Goal: Transaction & Acquisition: Purchase product/service

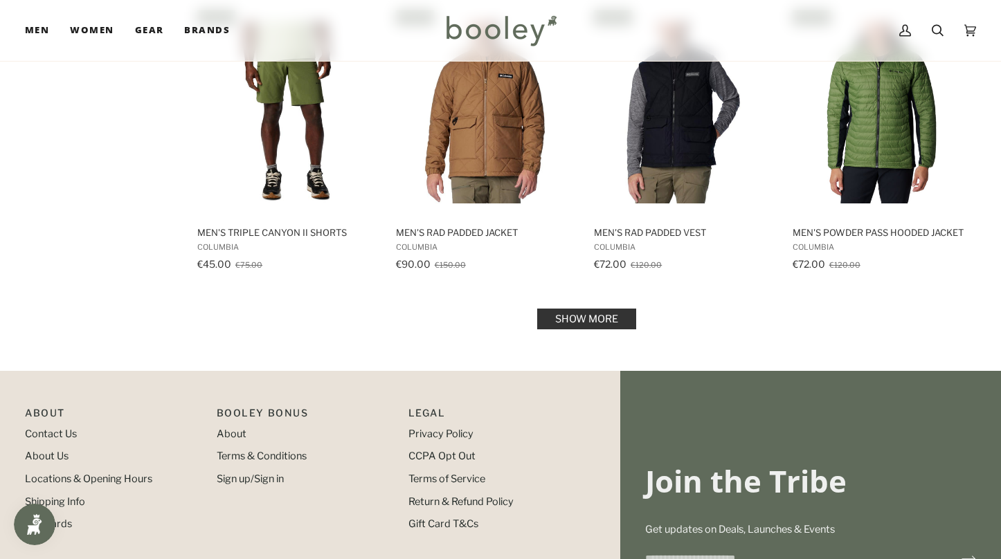
scroll to position [1417, 0]
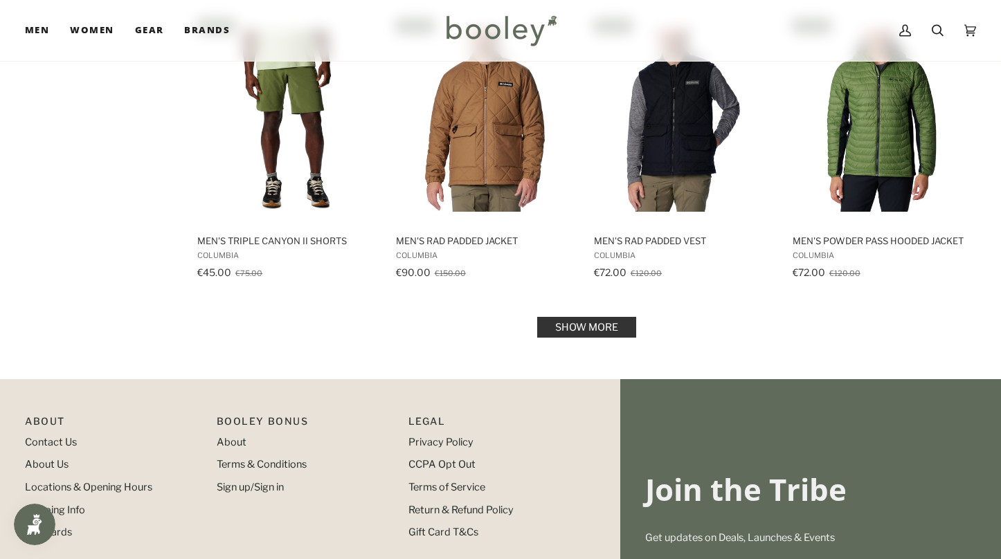
click at [544, 326] on link "Show more" at bounding box center [586, 327] width 99 height 21
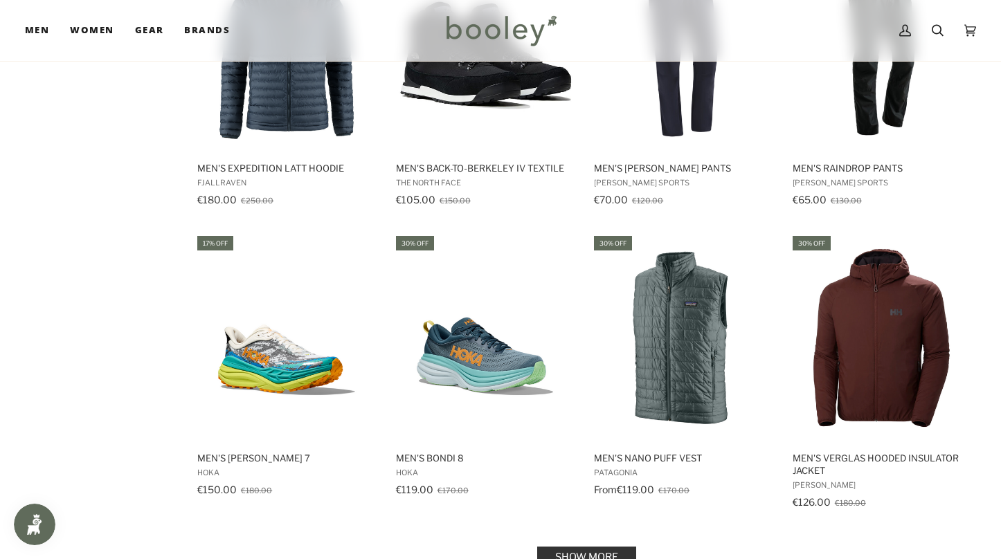
scroll to position [2686, 0]
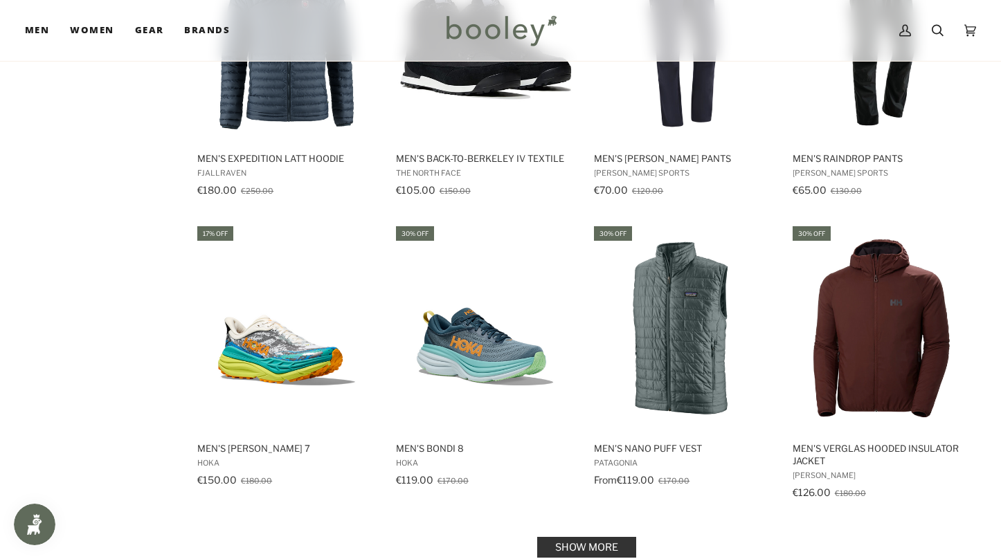
click at [612, 537] on link "Show more" at bounding box center [586, 547] width 99 height 21
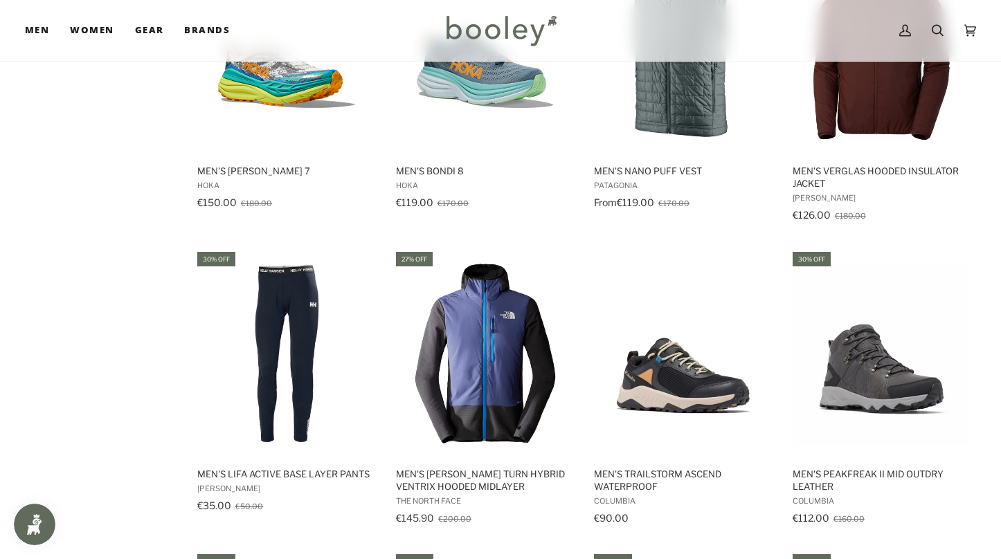
scroll to position [3129, 0]
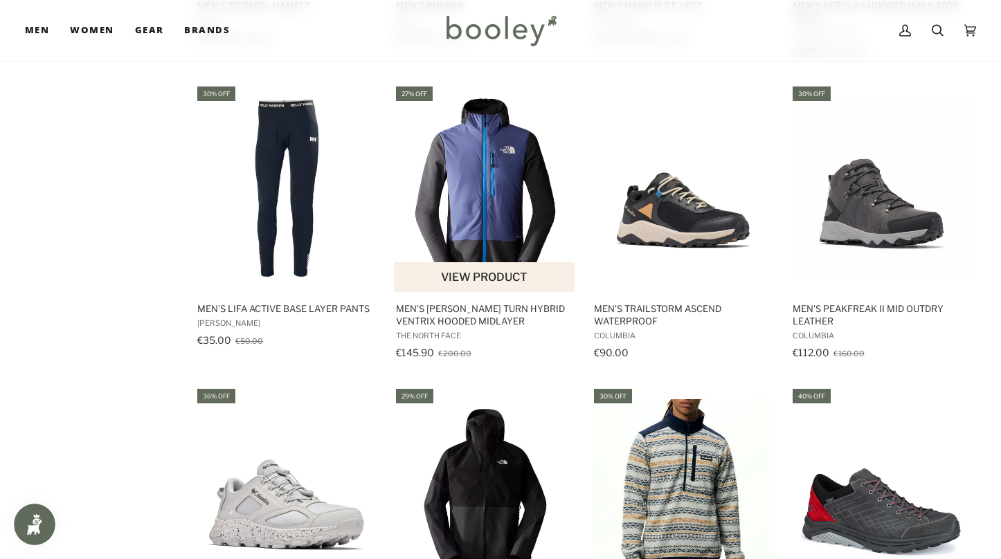
click at [487, 262] on button "View product" at bounding box center [484, 277] width 181 height 30
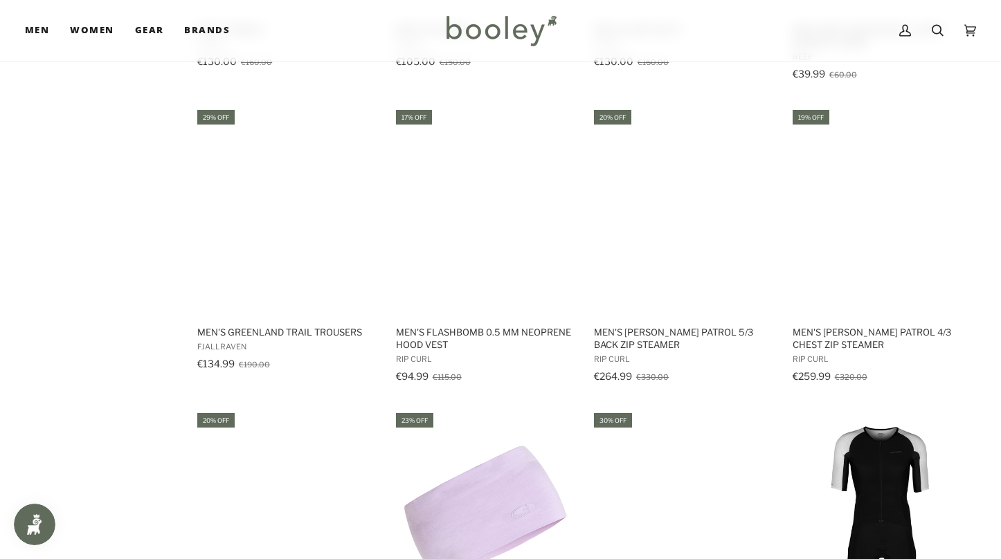
scroll to position [4317, 0]
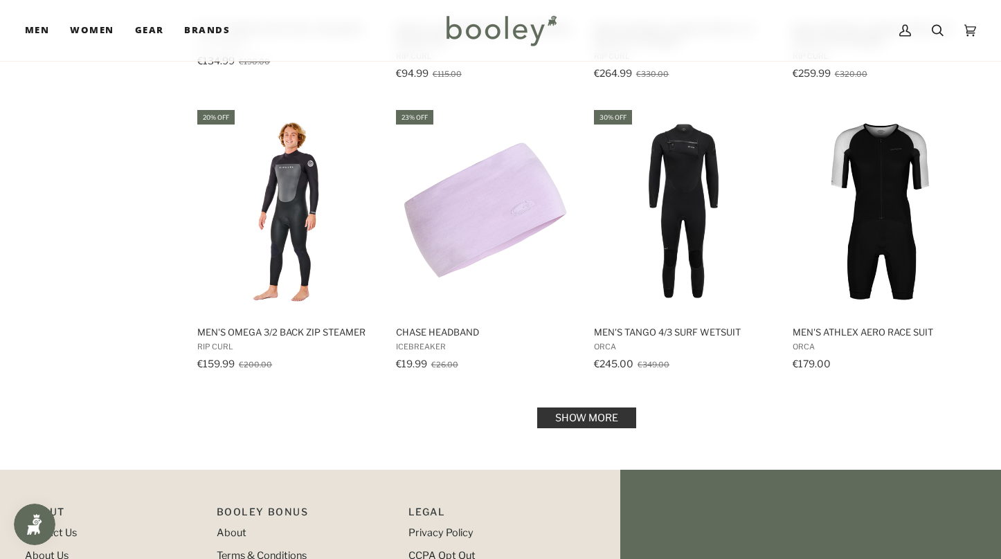
click at [590, 408] on link "Show more" at bounding box center [586, 418] width 99 height 21
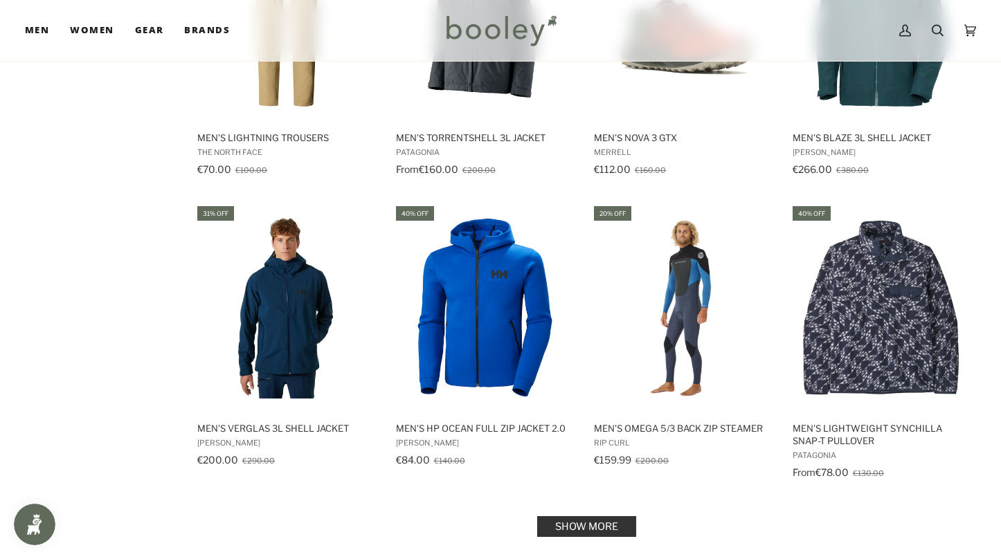
scroll to position [5690, 0]
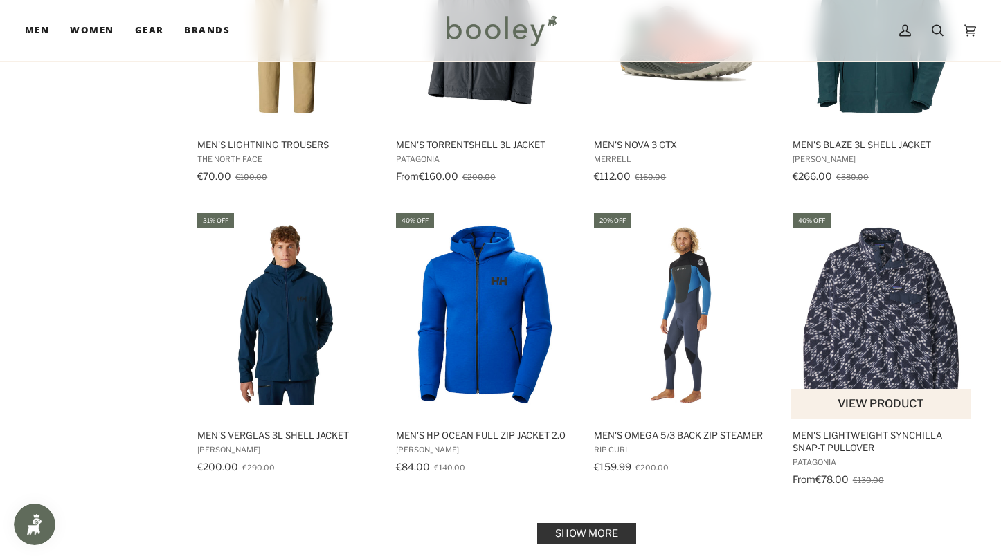
click at [880, 307] on img "Men's Lightweight Synchilla Snap-T Pullover" at bounding box center [882, 315] width 183 height 183
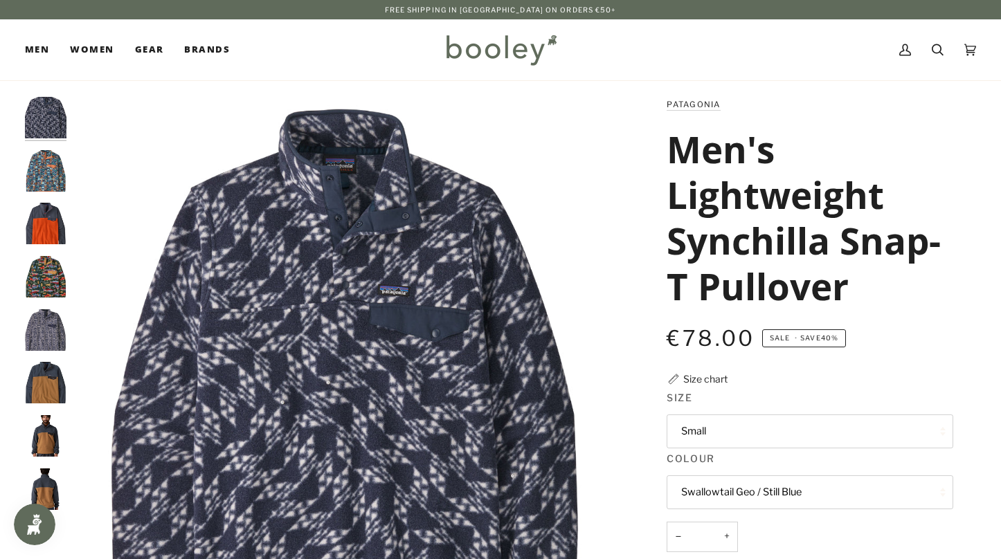
click at [708, 438] on button "Small" at bounding box center [810, 432] width 287 height 34
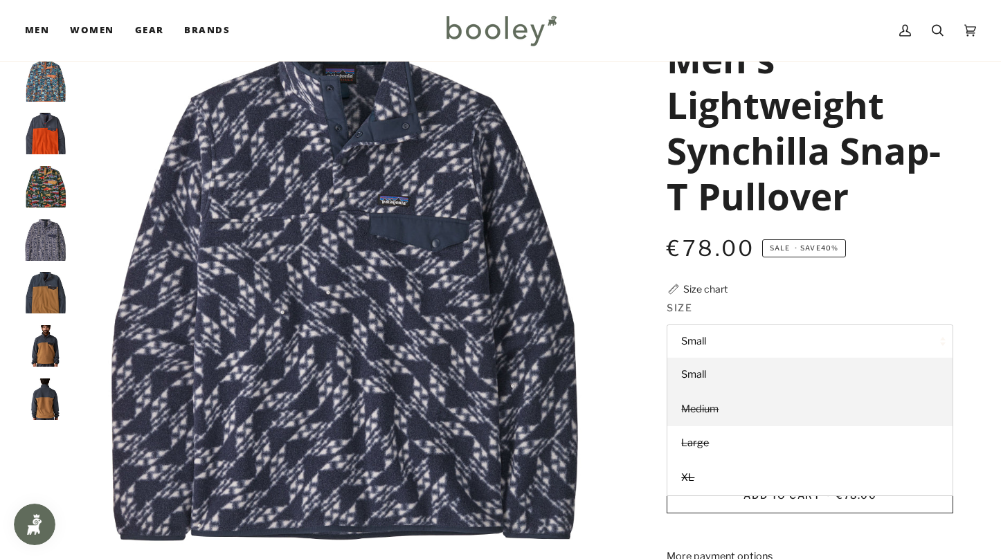
scroll to position [93, 0]
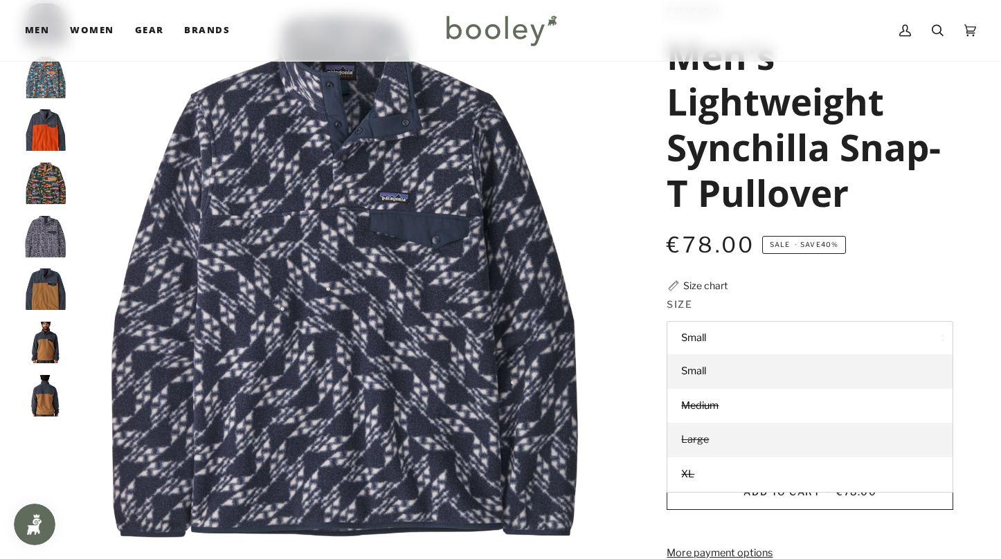
click at [705, 432] on link "Large" at bounding box center [809, 440] width 285 height 35
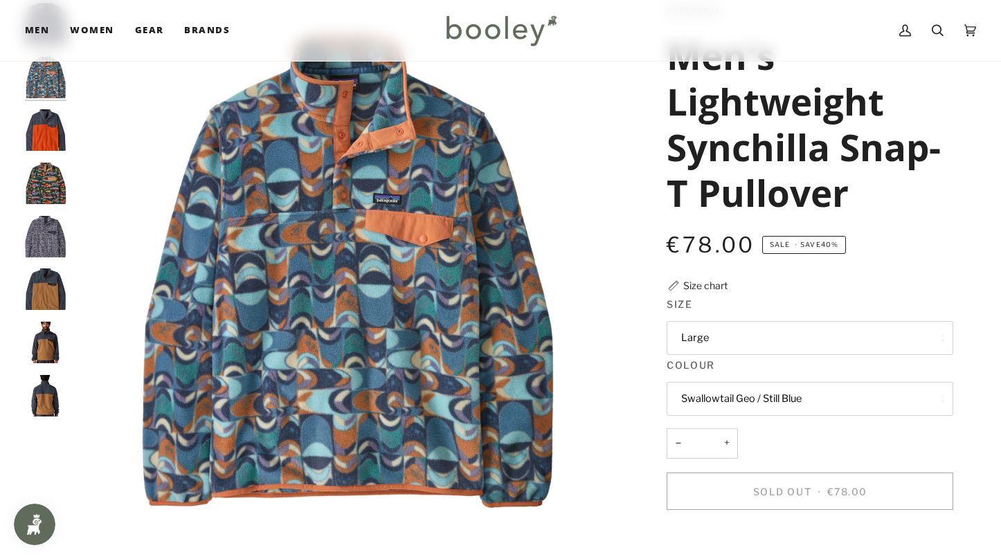
click at [695, 406] on button "Swallowtail Geo / Still Blue" at bounding box center [810, 399] width 287 height 34
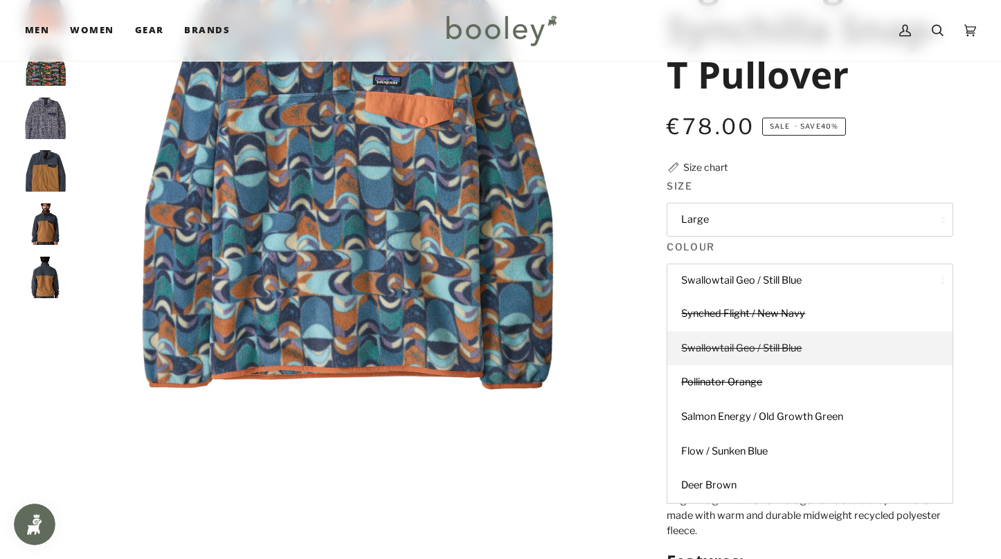
scroll to position [219, 0]
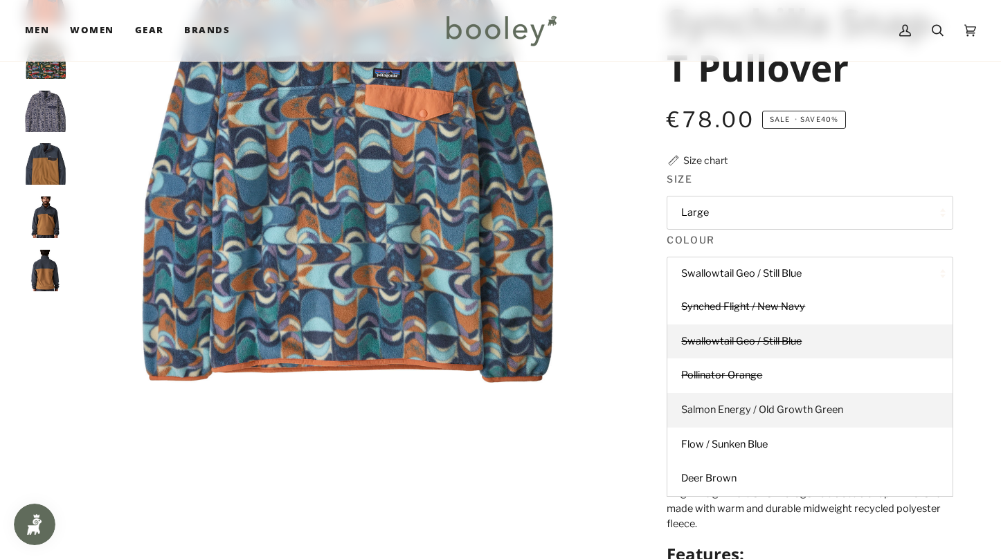
click at [701, 410] on span "Salmon Energy / Old Growth Green" at bounding box center [762, 410] width 162 height 12
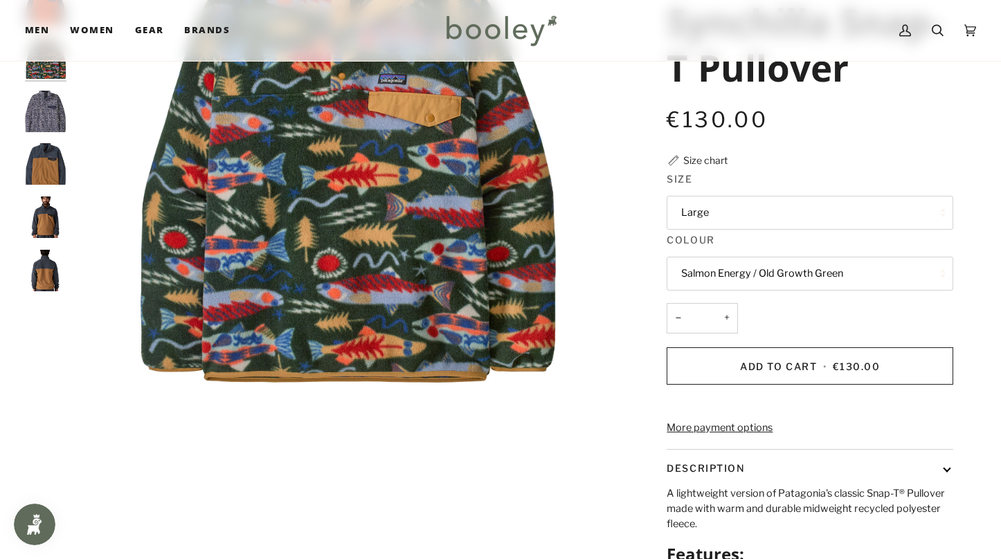
click at [698, 278] on button "Salmon Energy / Old Growth Green" at bounding box center [810, 274] width 287 height 34
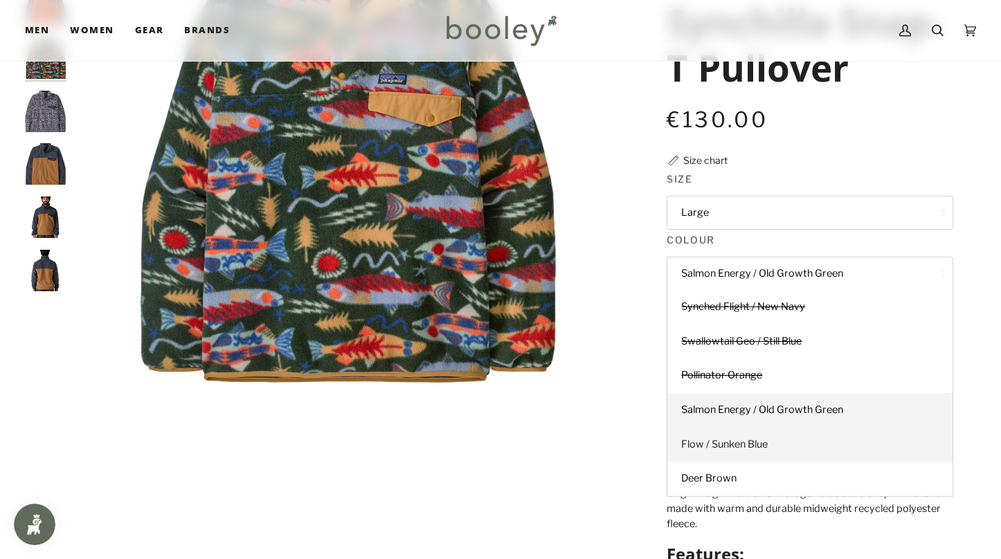
click at [698, 446] on span "Flow / Sunken Blue" at bounding box center [724, 444] width 87 height 12
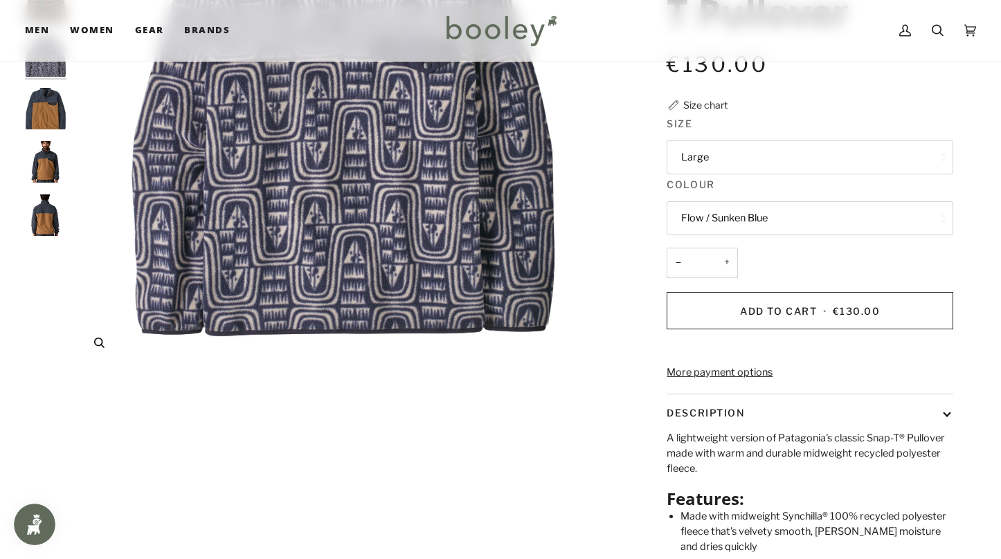
scroll to position [281, 0]
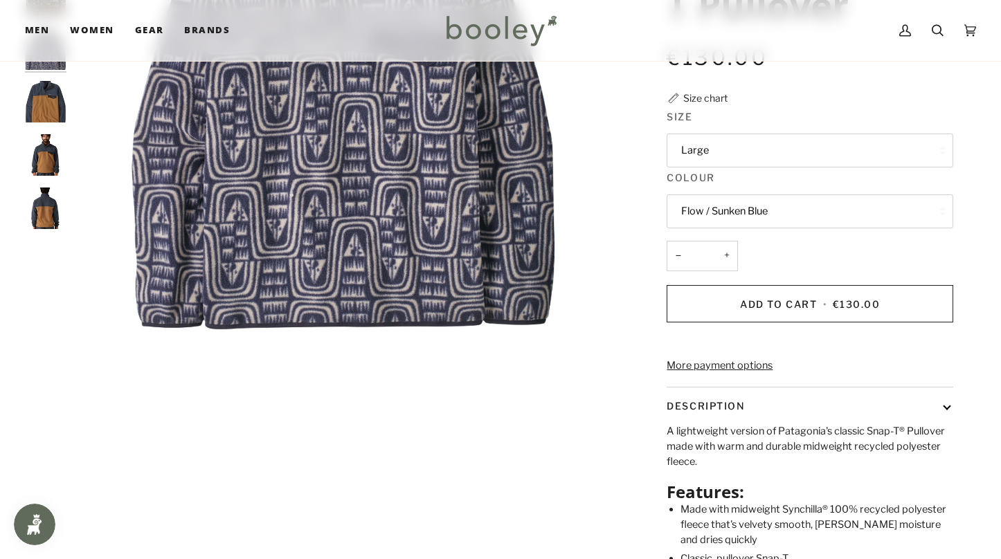
click at [705, 226] on button "Flow / Sunken Blue" at bounding box center [810, 212] width 287 height 34
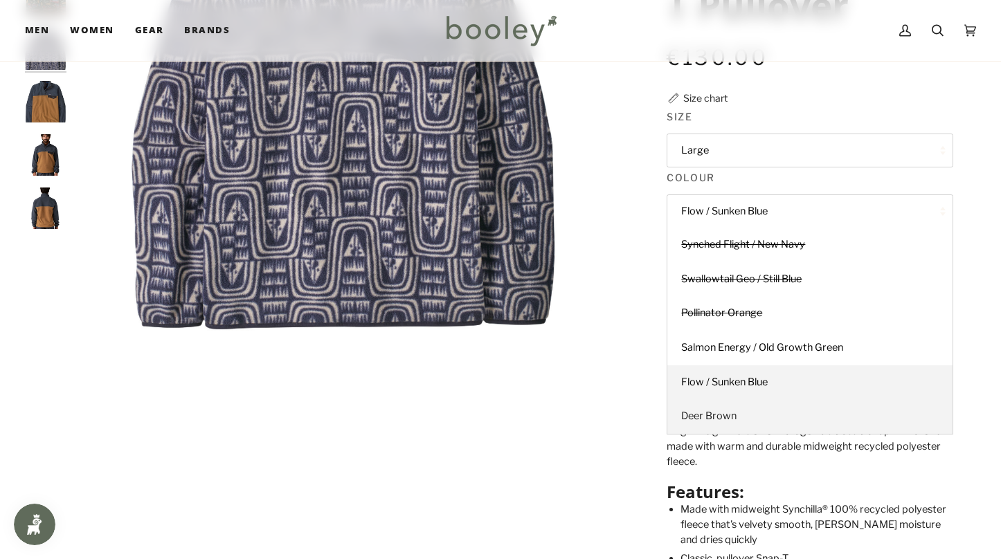
click at [709, 417] on span "Deer Brown" at bounding box center [708, 416] width 55 height 12
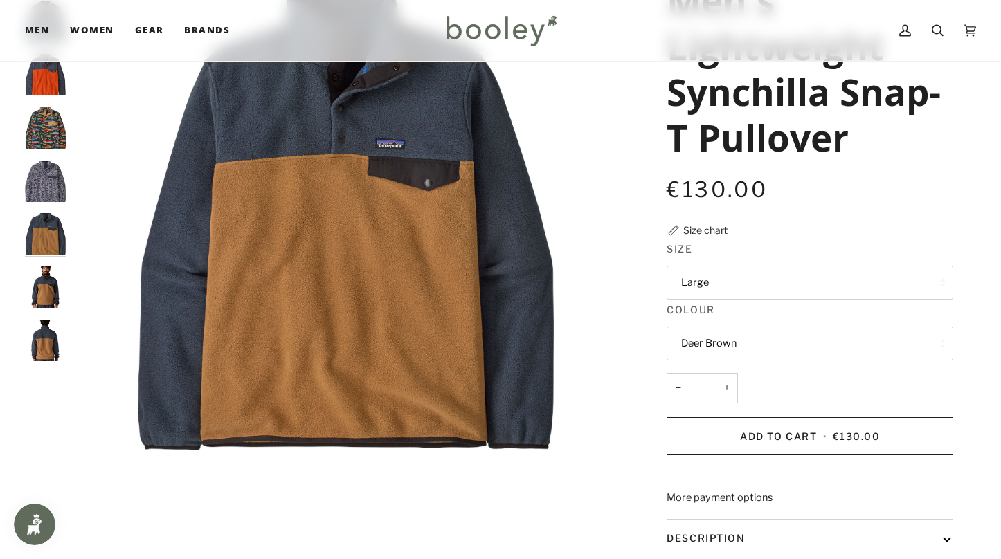
scroll to position [150, 0]
click at [702, 341] on button "Deer Brown" at bounding box center [810, 343] width 287 height 34
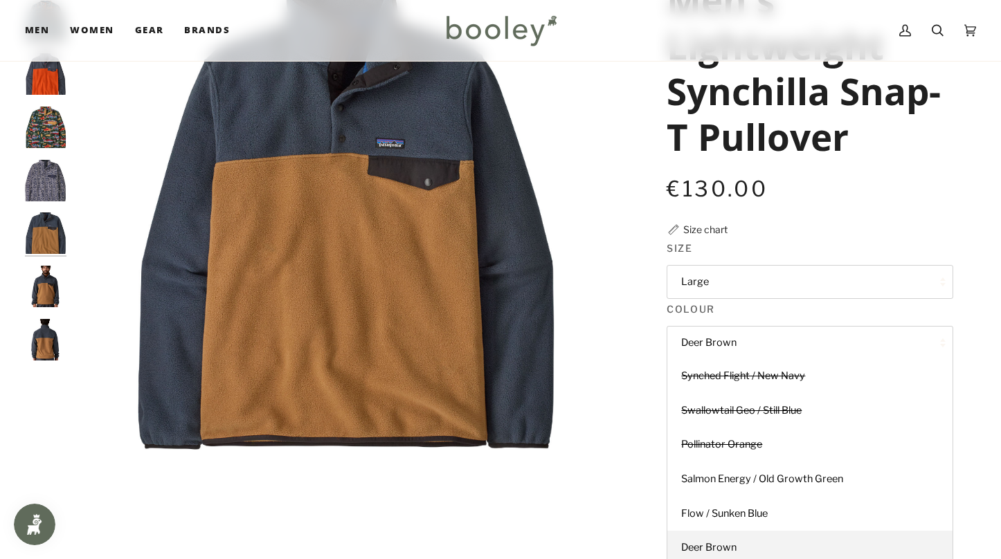
click at [702, 341] on button "Deer Brown" at bounding box center [810, 343] width 287 height 34
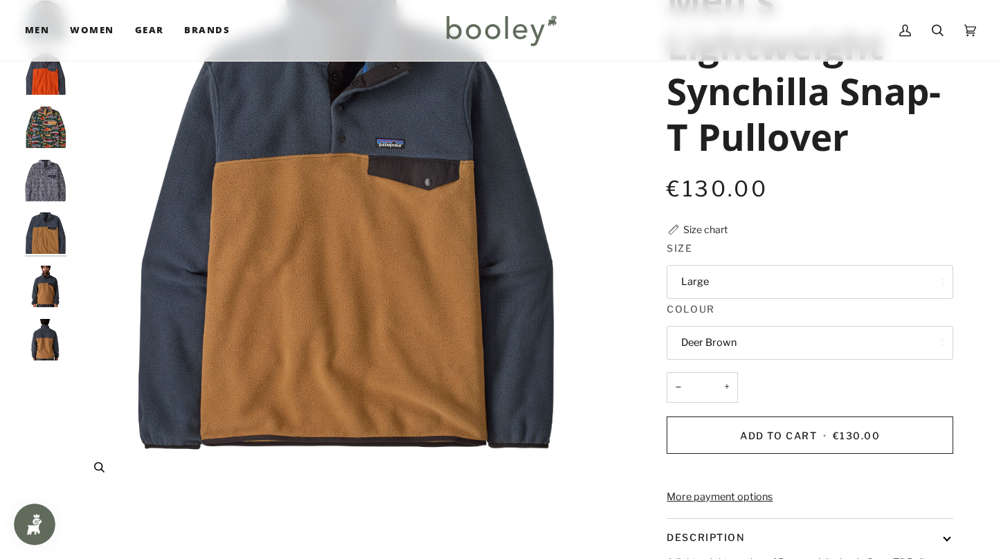
scroll to position [0, 0]
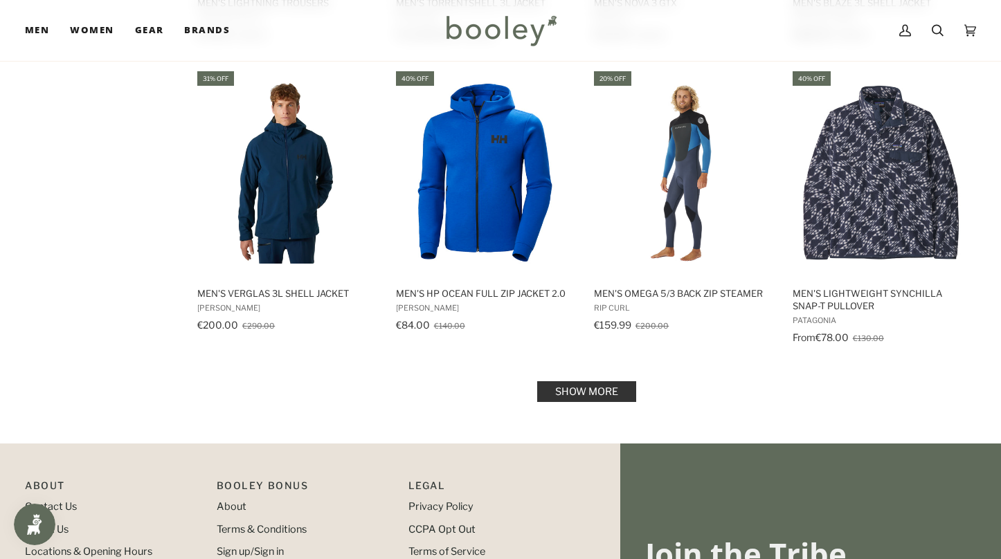
scroll to position [5835, 0]
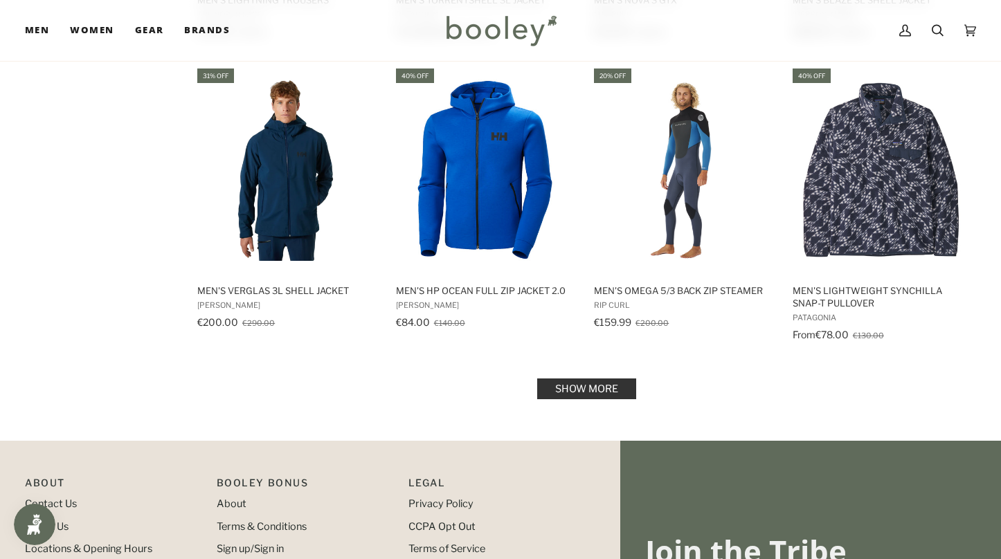
click at [580, 379] on link "Show more" at bounding box center [586, 389] width 99 height 21
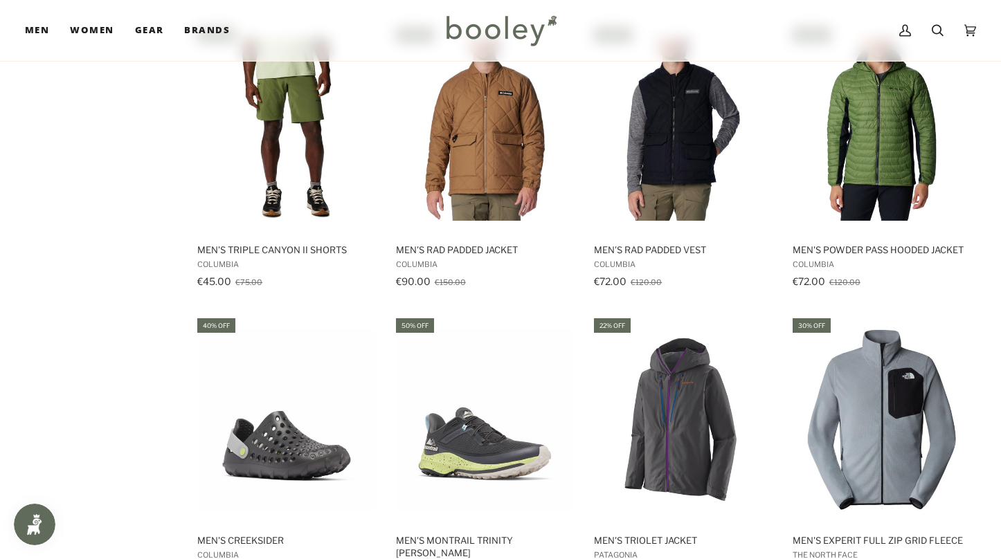
scroll to position [1189, 0]
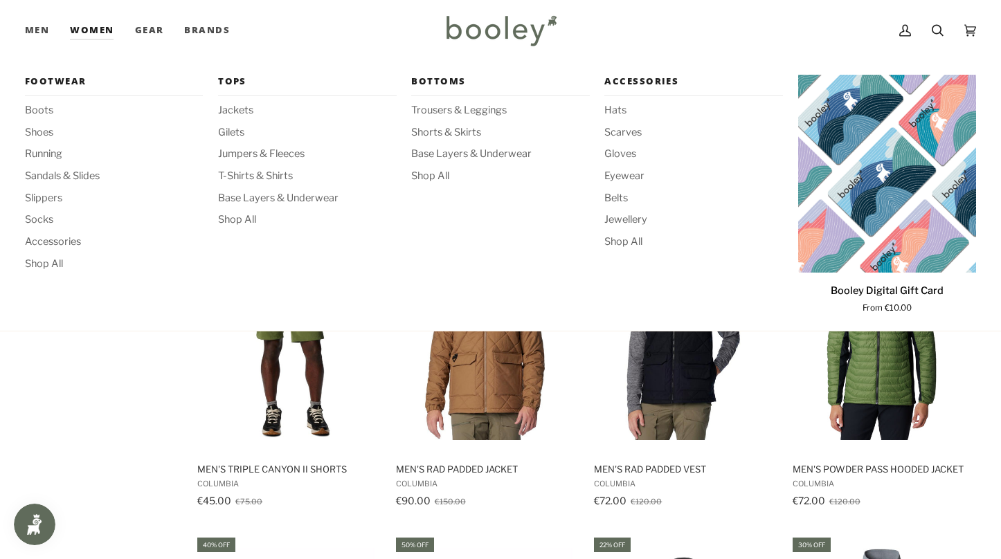
click at [96, 23] on link "Women" at bounding box center [92, 30] width 64 height 61
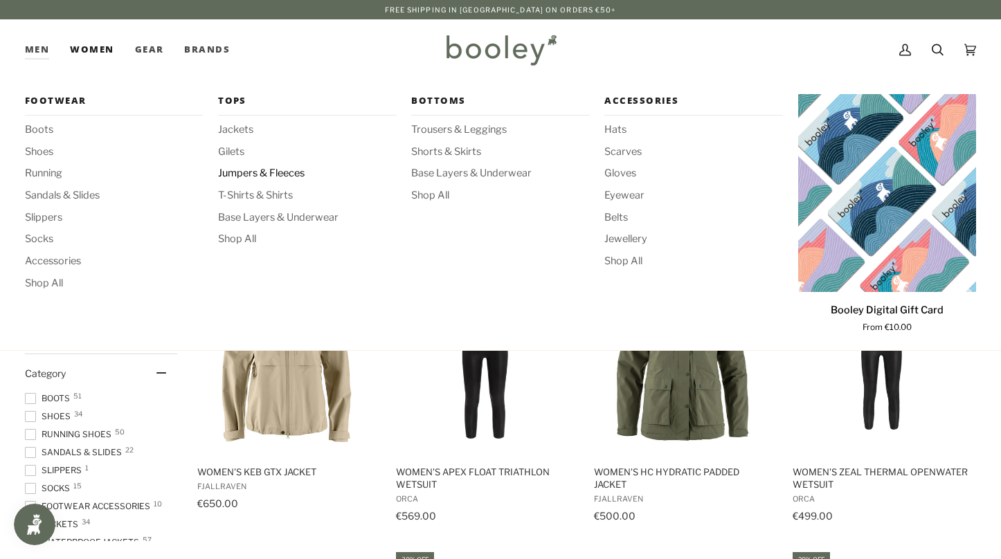
click at [243, 171] on span "Jumpers & Fleeces" at bounding box center [307, 173] width 178 height 15
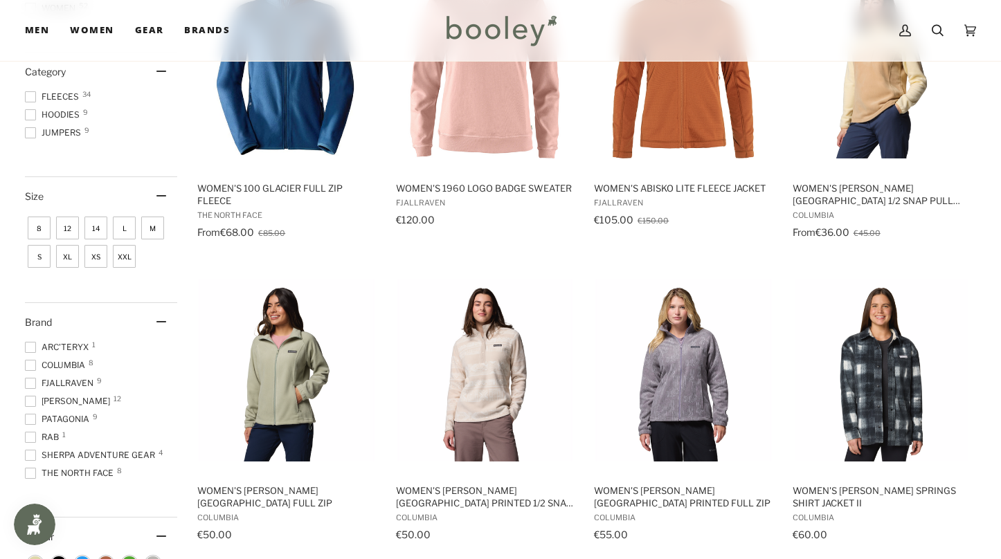
scroll to position [318, 0]
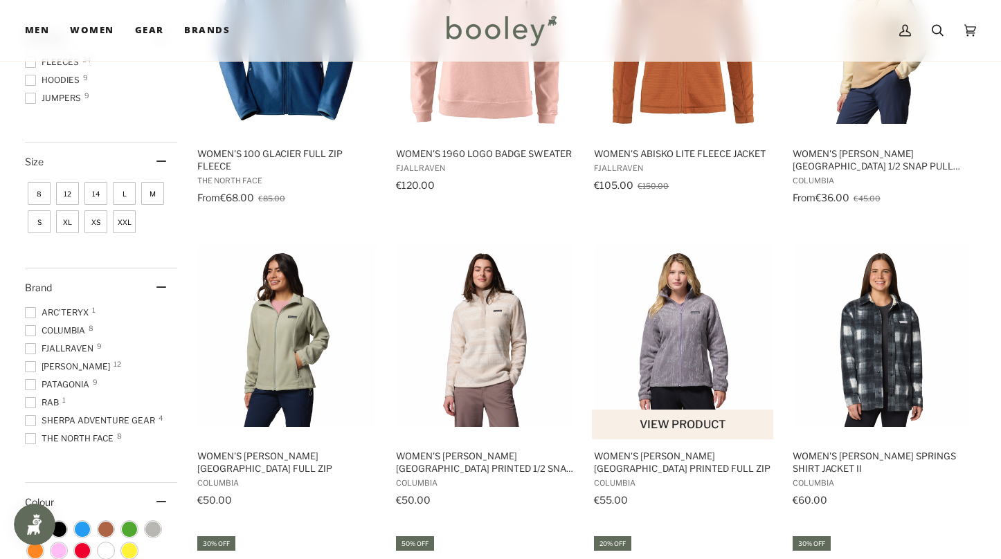
click at [647, 318] on img "Women's Benton Springs Printed Full Zip" at bounding box center [683, 335] width 183 height 183
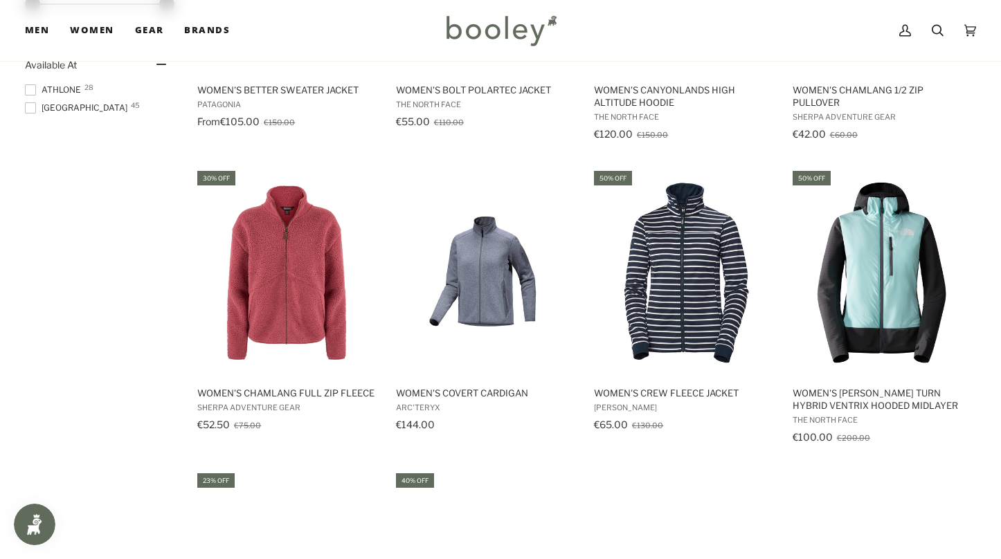
scroll to position [1344, 0]
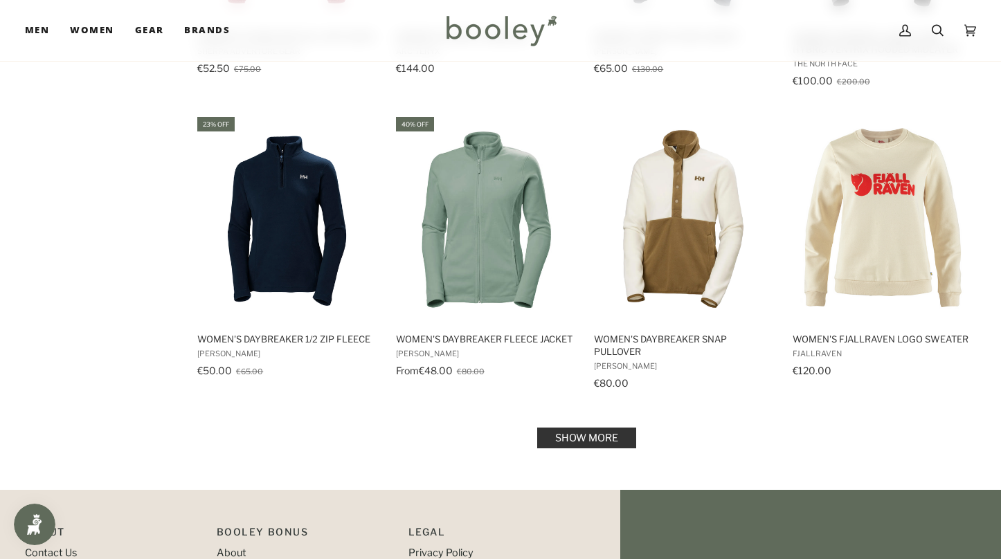
click at [588, 429] on link "Show more" at bounding box center [586, 438] width 99 height 21
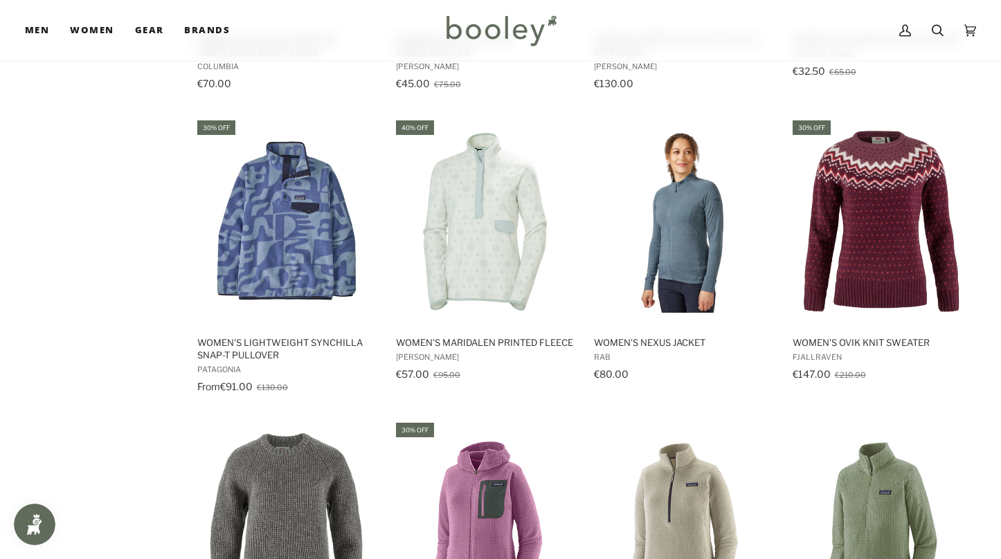
scroll to position [2372, 0]
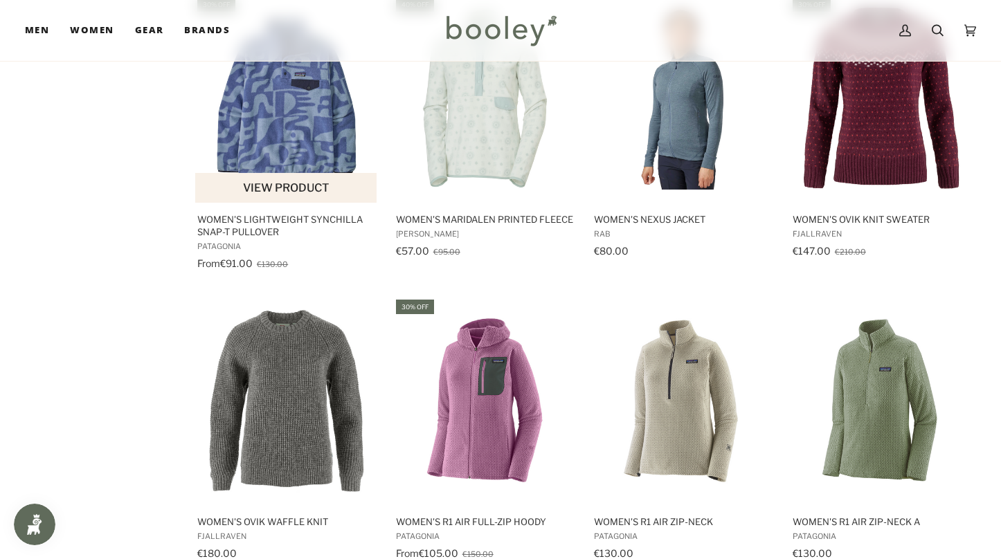
click at [293, 144] on img "Women's Lightweight Synchilla Snap-T Pullover" at bounding box center [286, 99] width 183 height 183
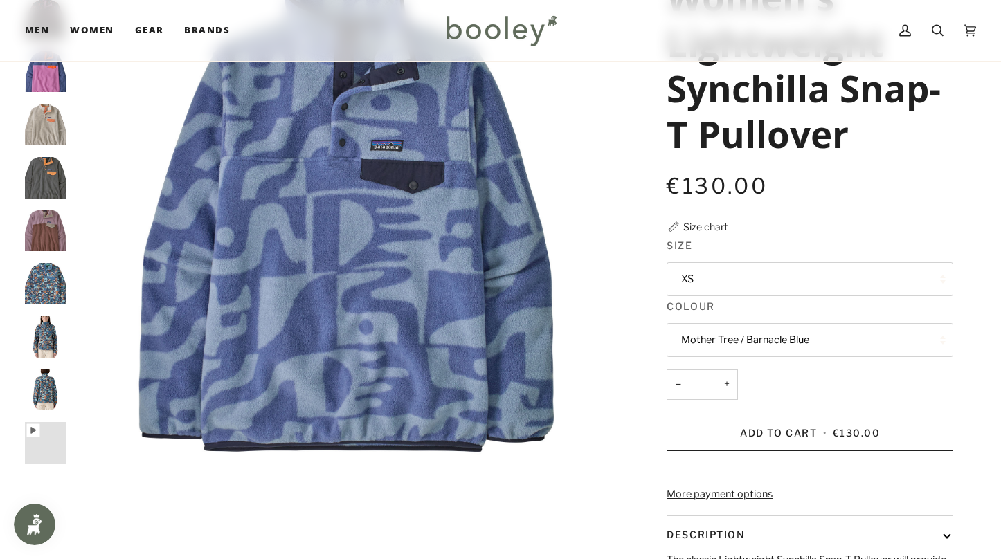
scroll to position [164, 0]
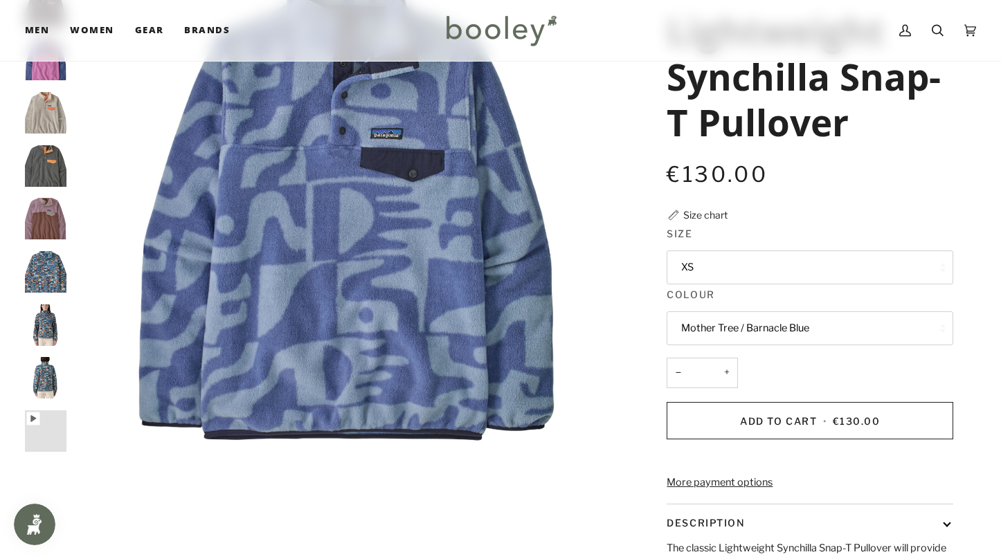
click at [756, 243] on legend "Size" at bounding box center [810, 236] width 287 height 21
click at [753, 253] on button "XS" at bounding box center [810, 268] width 287 height 34
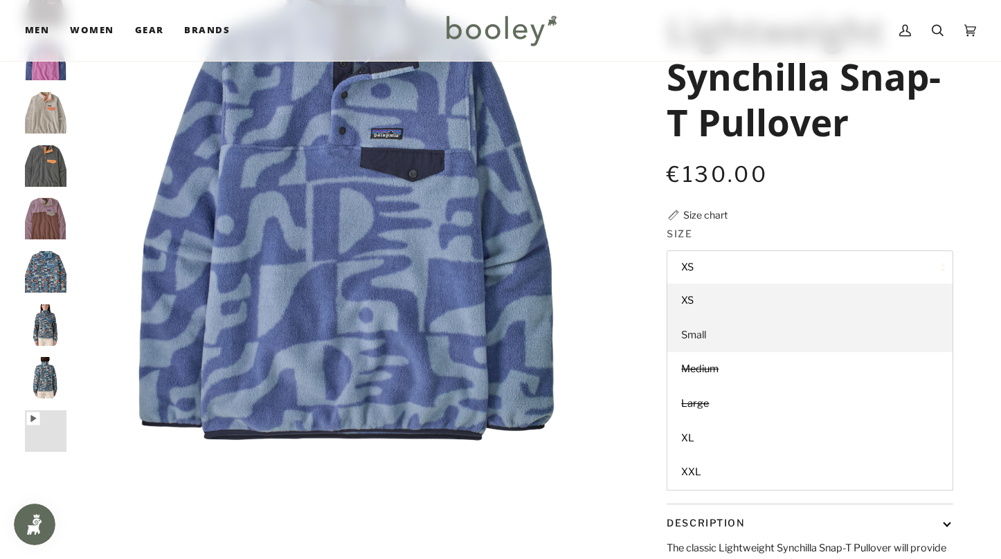
click at [745, 330] on link "Small" at bounding box center [809, 335] width 285 height 35
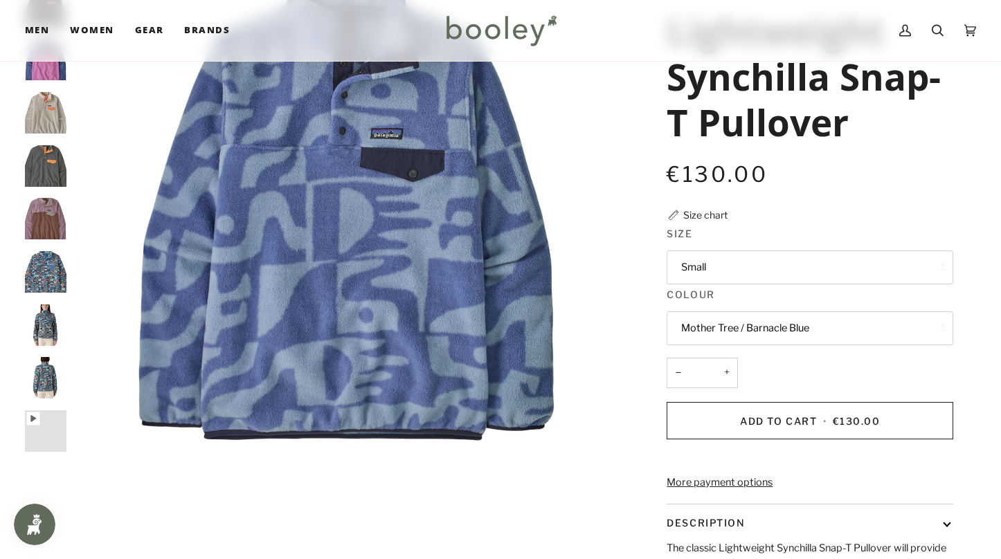
click at [737, 321] on button "Mother Tree / Barnacle Blue" at bounding box center [810, 329] width 287 height 34
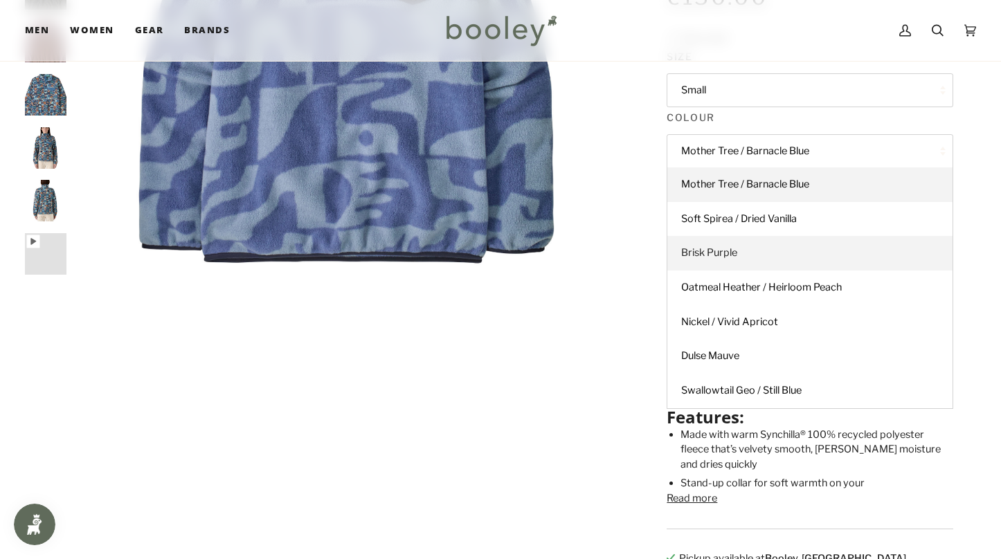
scroll to position [343, 0]
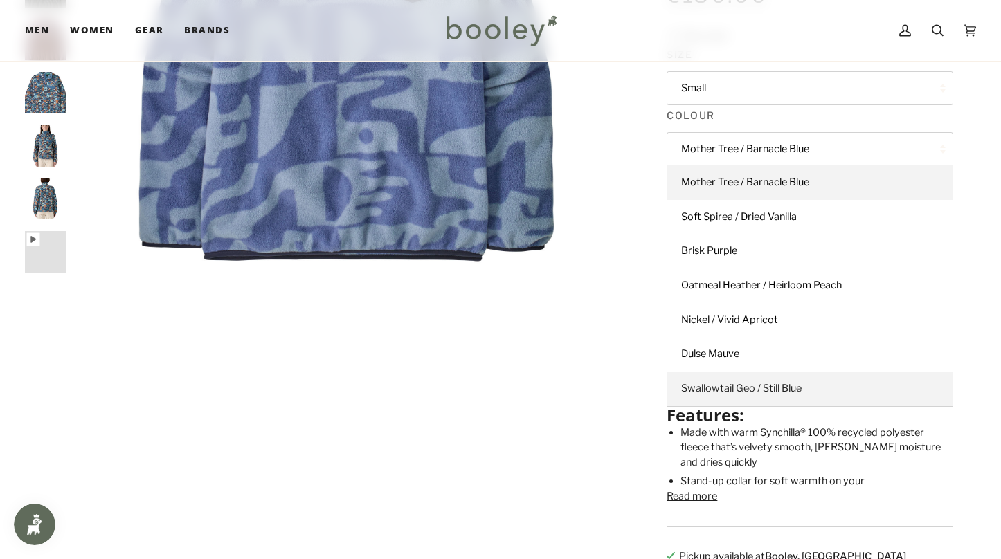
click at [736, 375] on link "Swallowtail Geo / Still Blue" at bounding box center [809, 389] width 285 height 35
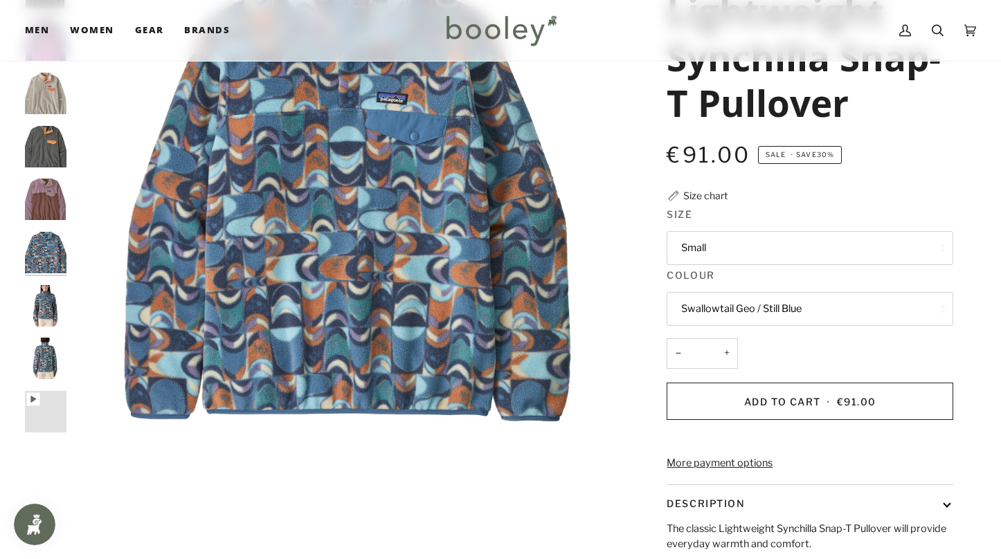
scroll to position [179, 0]
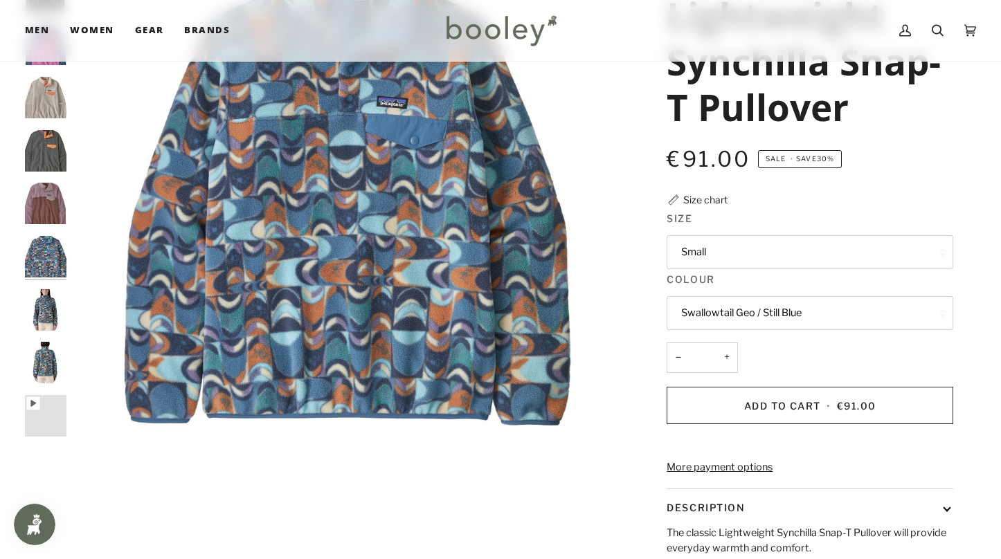
click at [725, 318] on button "Swallowtail Geo / Still Blue" at bounding box center [810, 313] width 287 height 34
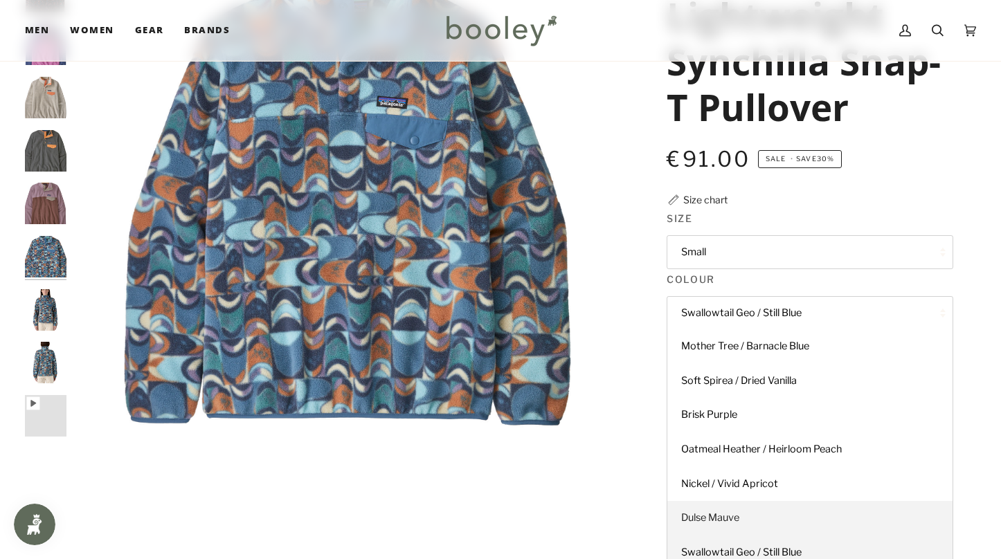
click at [782, 518] on link "Dulse Mauve" at bounding box center [809, 518] width 285 height 35
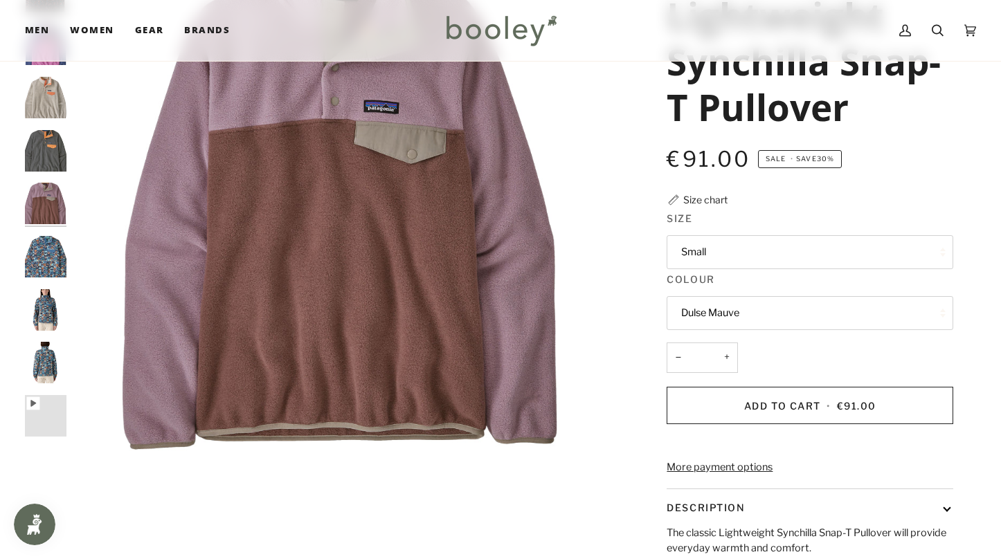
click at [713, 306] on button "Dulse Mauve" at bounding box center [810, 313] width 287 height 34
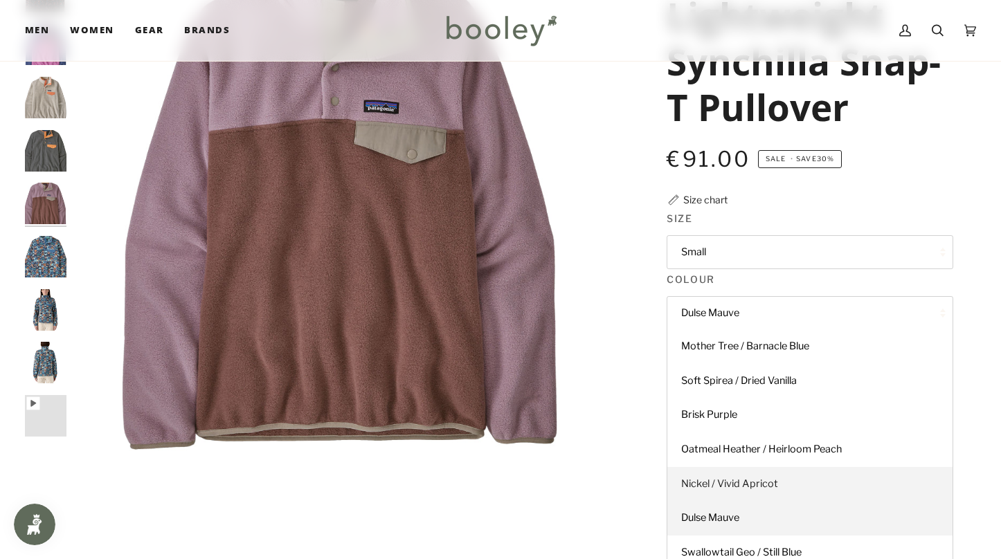
click at [777, 471] on link "Nickel / Vivid Apricot" at bounding box center [809, 484] width 285 height 35
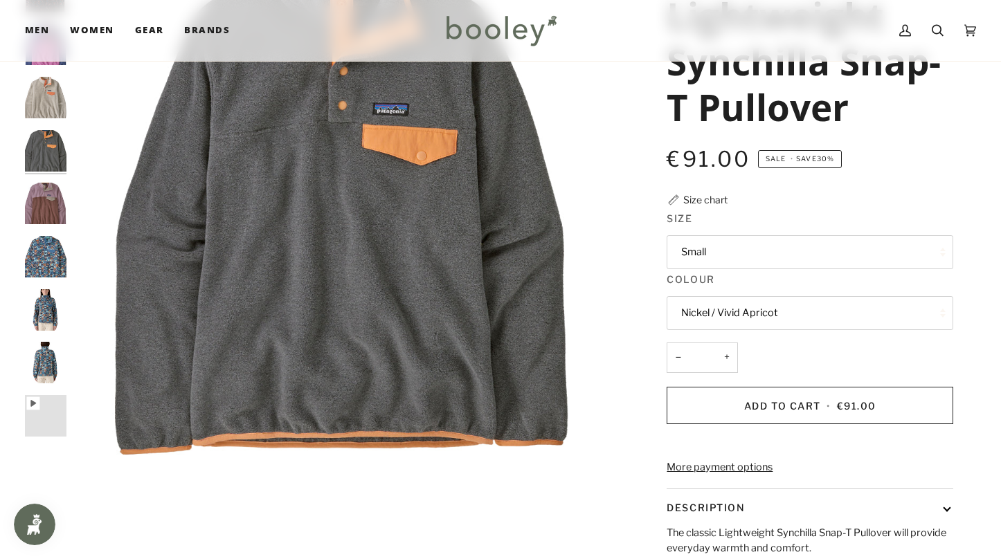
click at [732, 326] on button "Nickel / Vivid Apricot" at bounding box center [810, 313] width 287 height 34
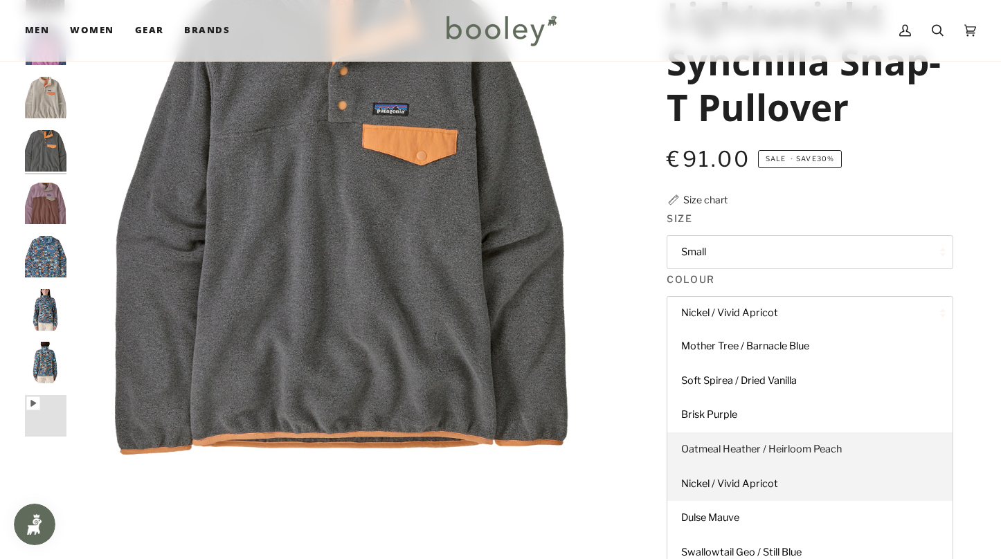
click at [771, 433] on link "Oatmeal Heather / Heirloom Peach" at bounding box center [809, 450] width 285 height 35
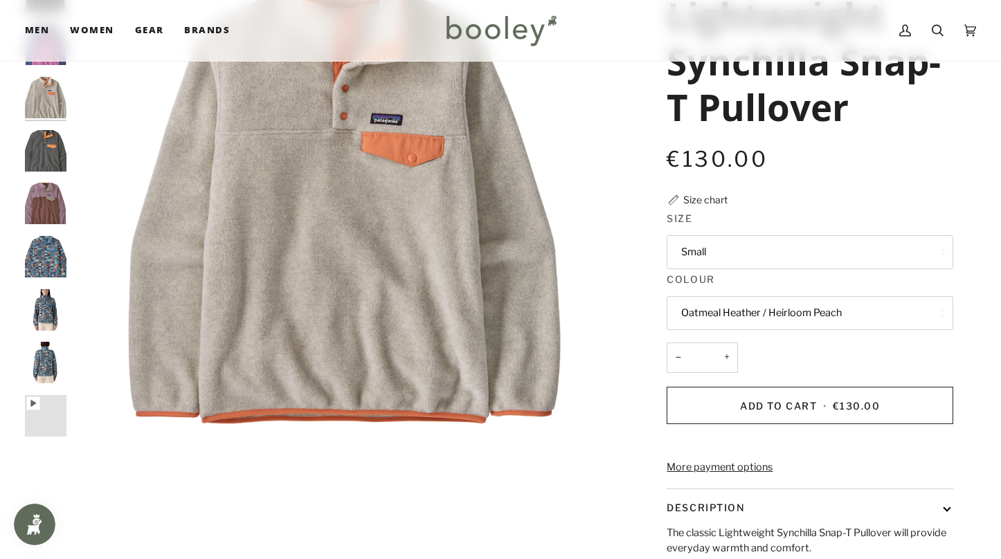
click at [729, 316] on button "Oatmeal Heather / Heirloom Peach" at bounding box center [810, 313] width 287 height 34
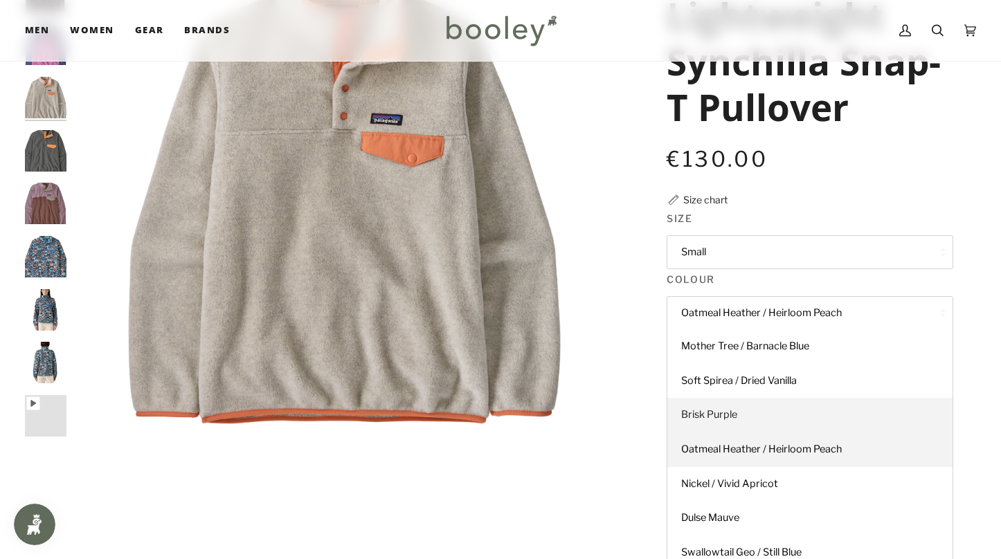
click at [750, 404] on link "Brisk Purple" at bounding box center [809, 415] width 285 height 35
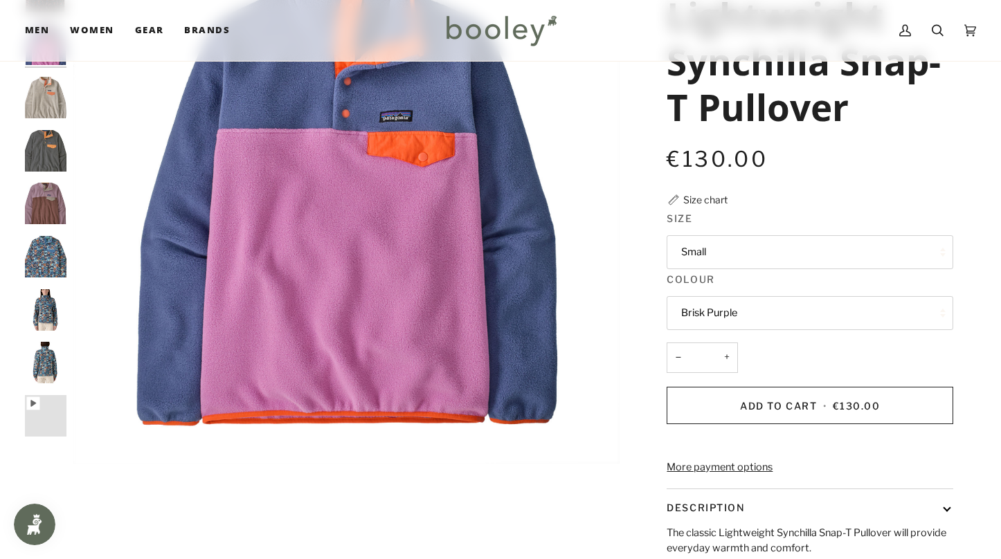
click at [737, 316] on button "Brisk Purple" at bounding box center [810, 313] width 287 height 34
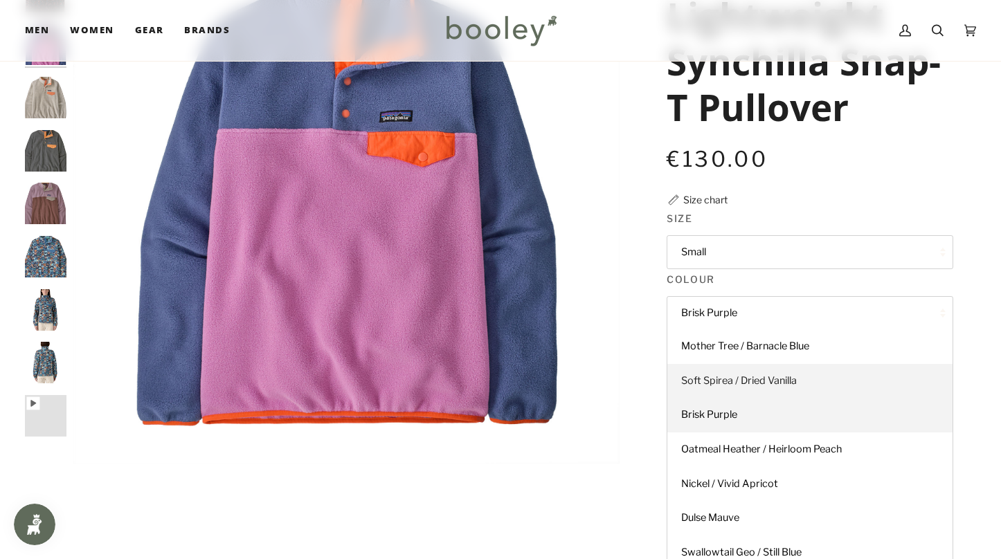
click at [741, 377] on span "Soft Spirea / Dried Vanilla" at bounding box center [739, 380] width 116 height 12
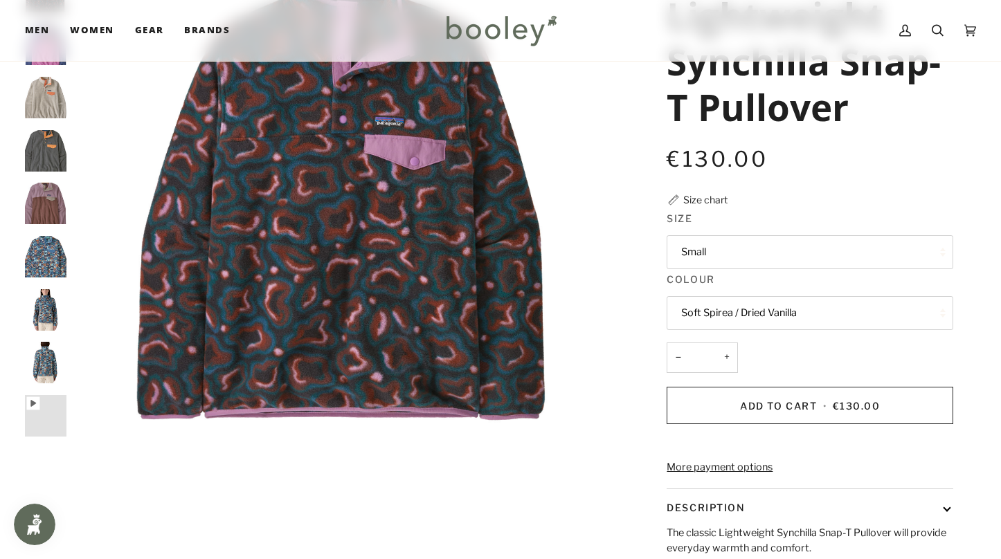
click at [726, 323] on button "Soft Spirea / Dried Vanilla" at bounding box center [810, 313] width 287 height 34
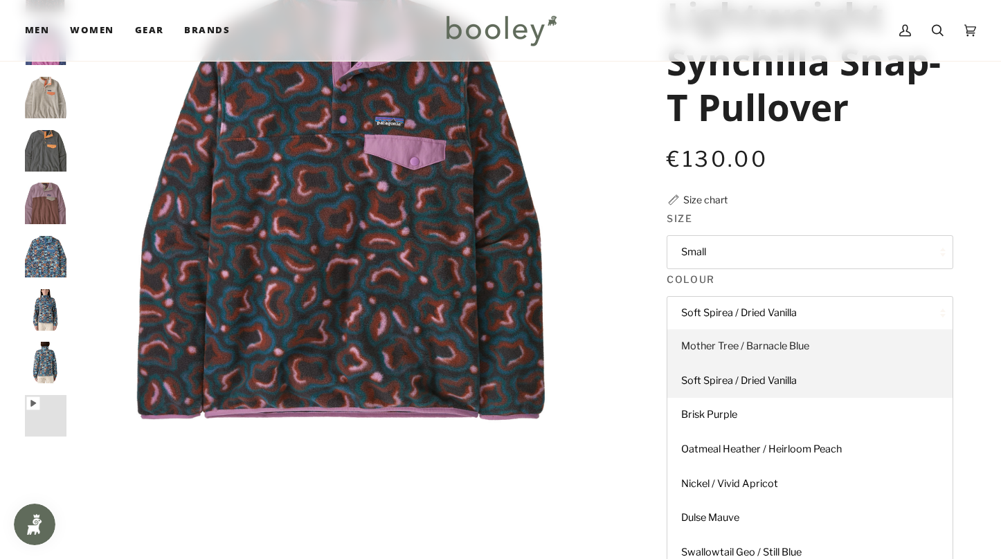
click at [732, 345] on span "Mother Tree / Barnacle Blue" at bounding box center [745, 346] width 128 height 12
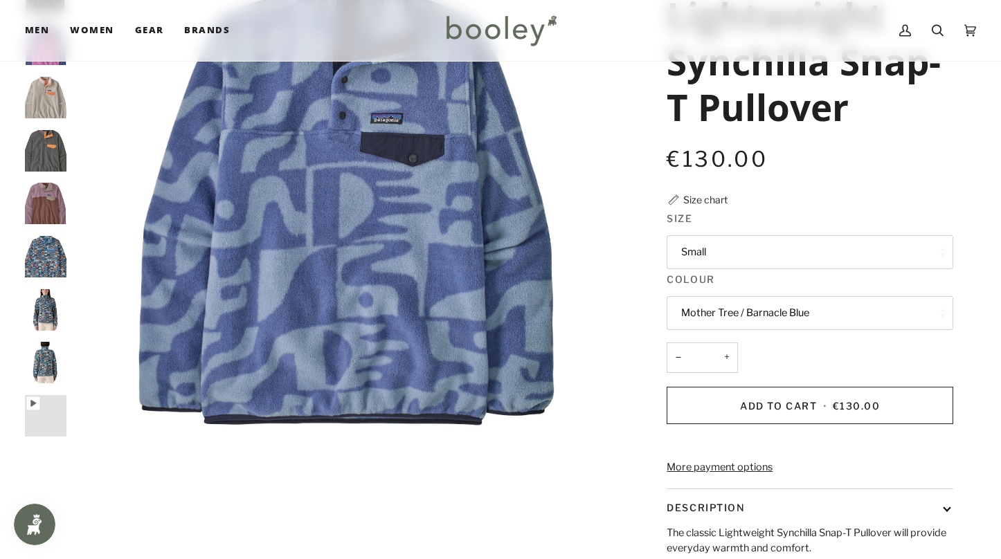
click at [719, 307] on button "Mother Tree / Barnacle Blue" at bounding box center [810, 313] width 287 height 34
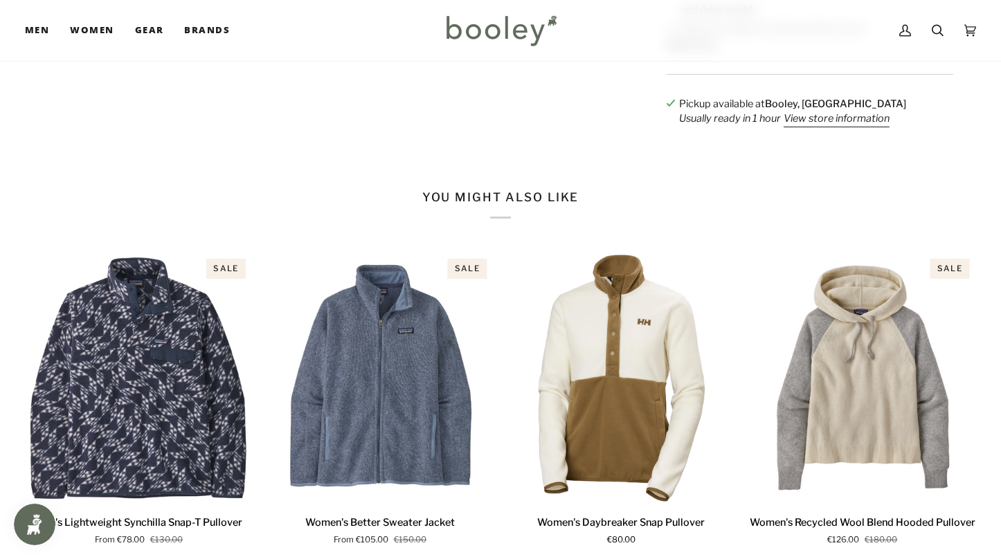
scroll to position [910, 0]
